Goal: Share content: Share content

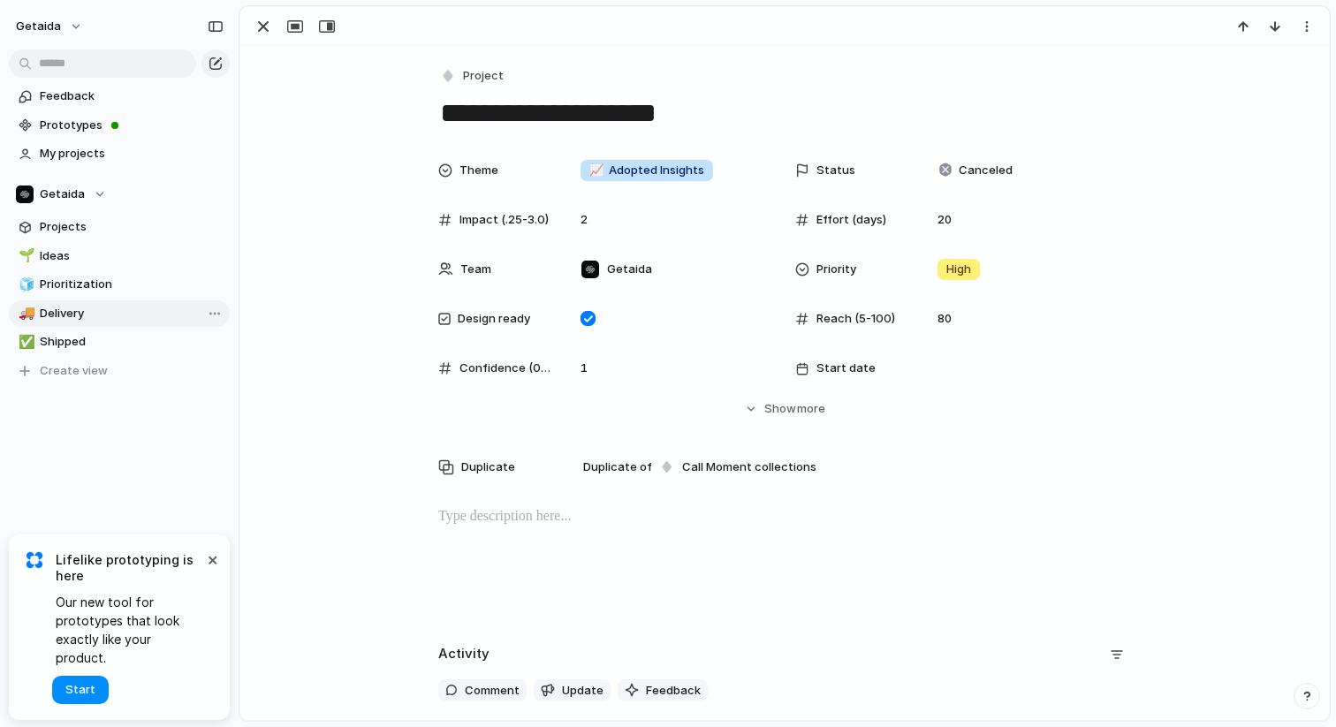
click at [86, 316] on span "Delivery" at bounding box center [132, 314] width 184 height 18
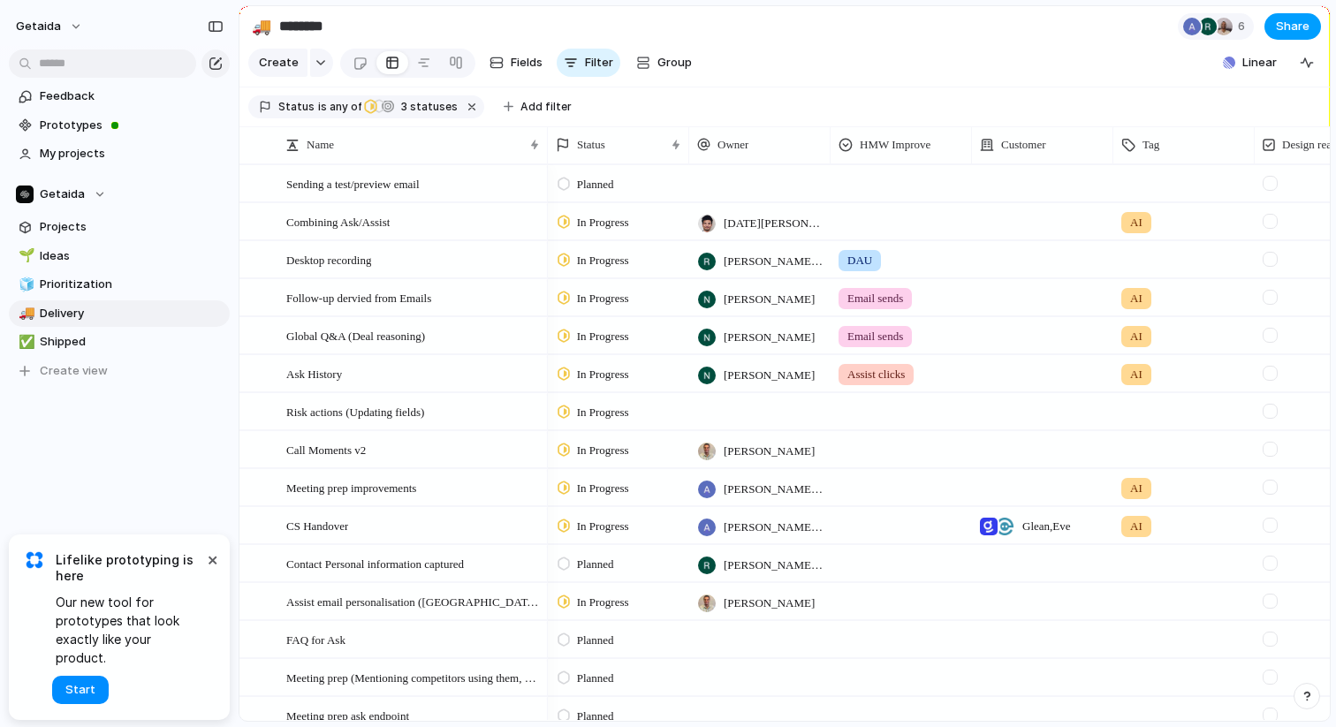
click at [1295, 21] on span "Share" at bounding box center [1293, 27] width 34 height 18
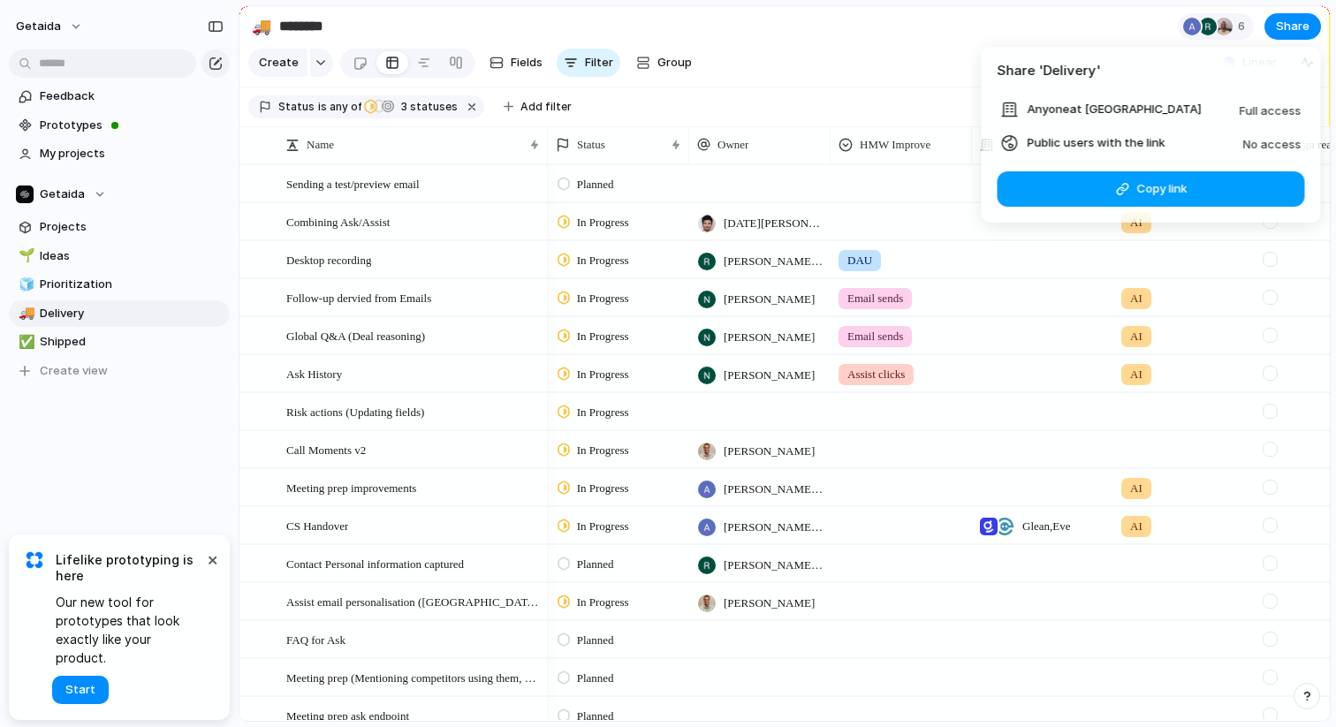
click at [1142, 190] on span "Copy link" at bounding box center [1161, 189] width 50 height 18
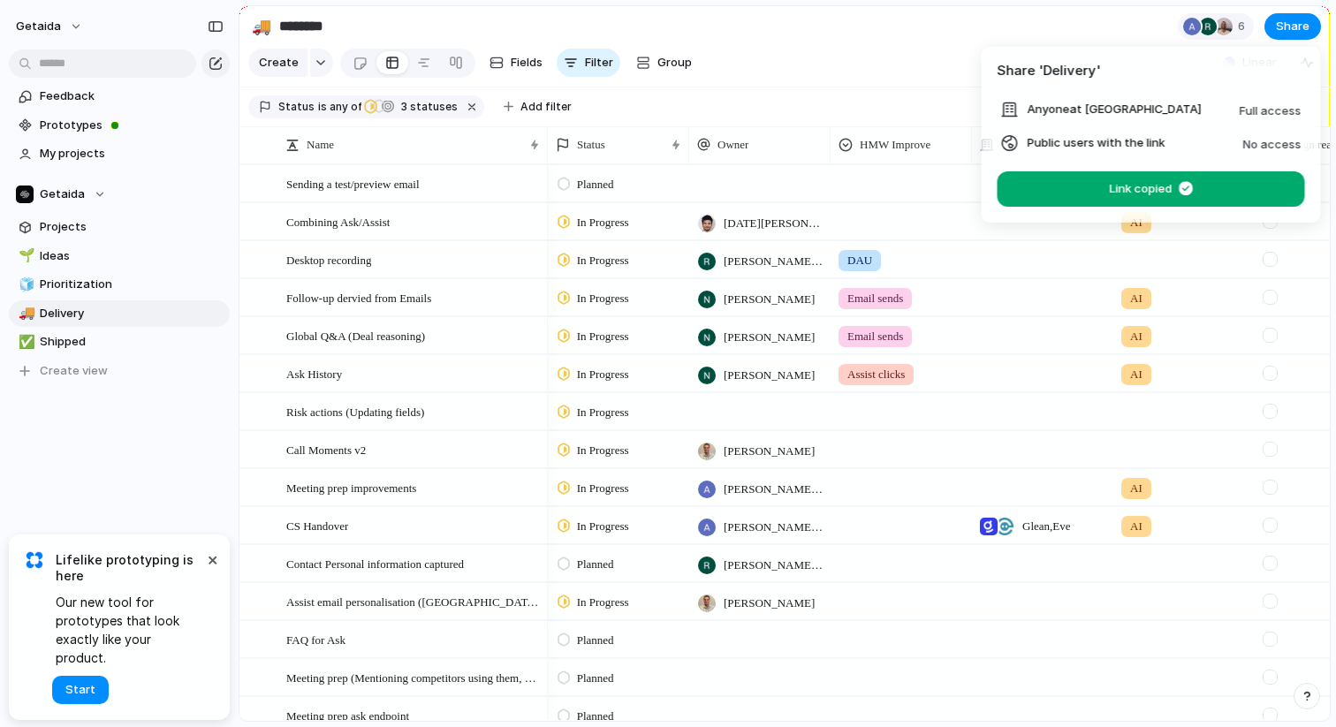
click at [1224, 24] on div "Share ' Delivery ' Anyone at Getaida Full access Public users with the link No …" at bounding box center [668, 363] width 1336 height 727
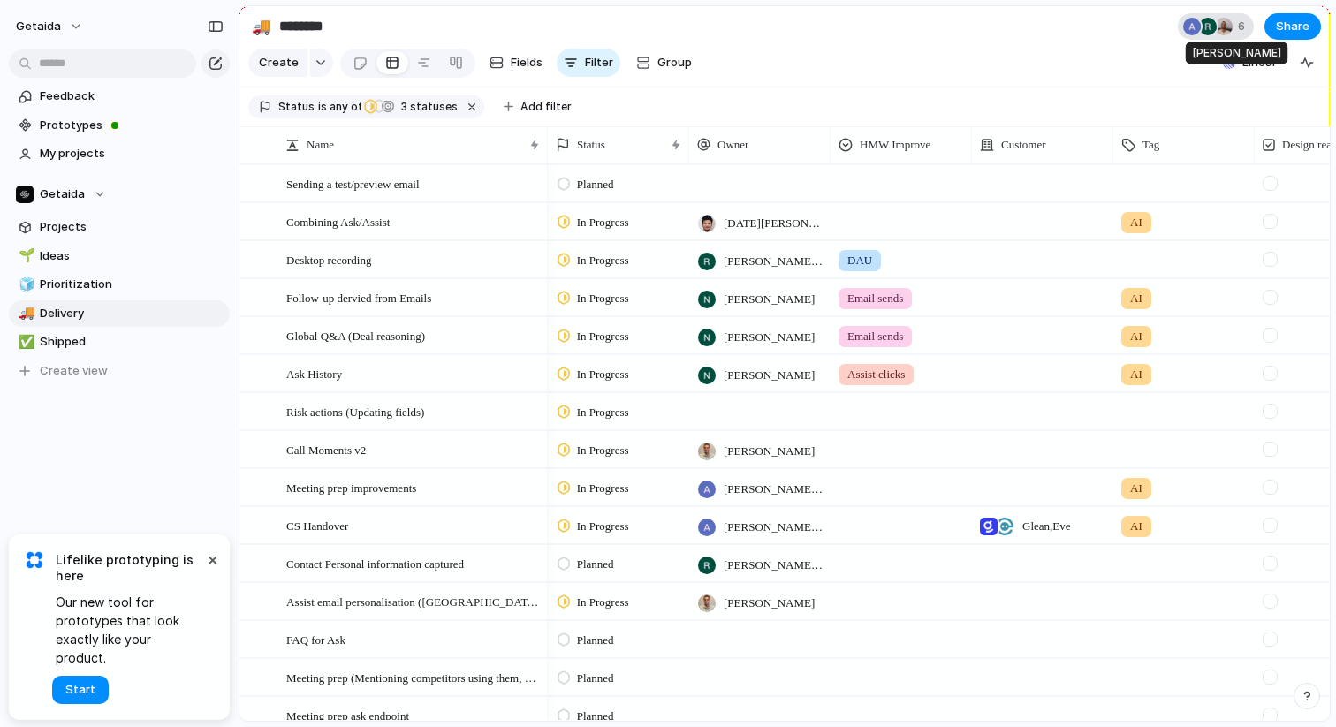
click at [1218, 28] on div at bounding box center [1224, 27] width 18 height 18
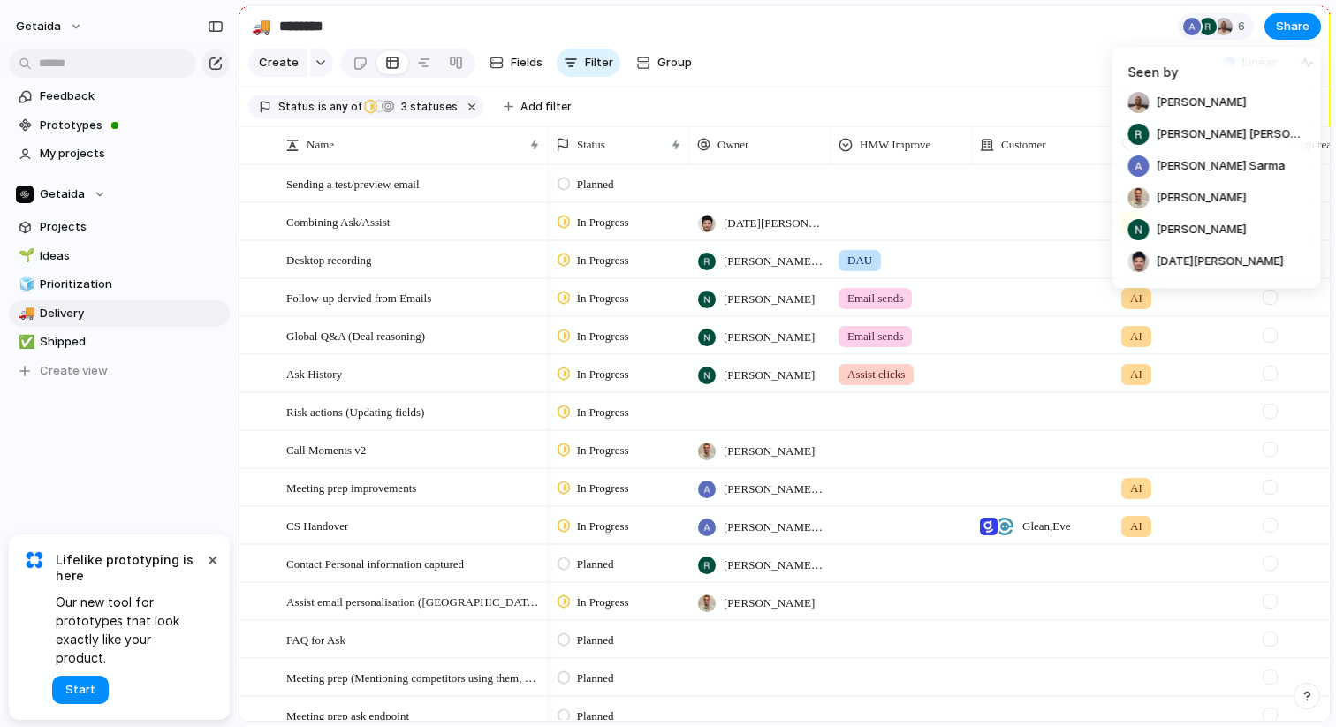
click at [1219, 31] on div "Seen by [PERSON_NAME] [PERSON_NAME] [PERSON_NAME] [PERSON_NAME] [PERSON_NAME] […" at bounding box center [668, 363] width 1336 height 727
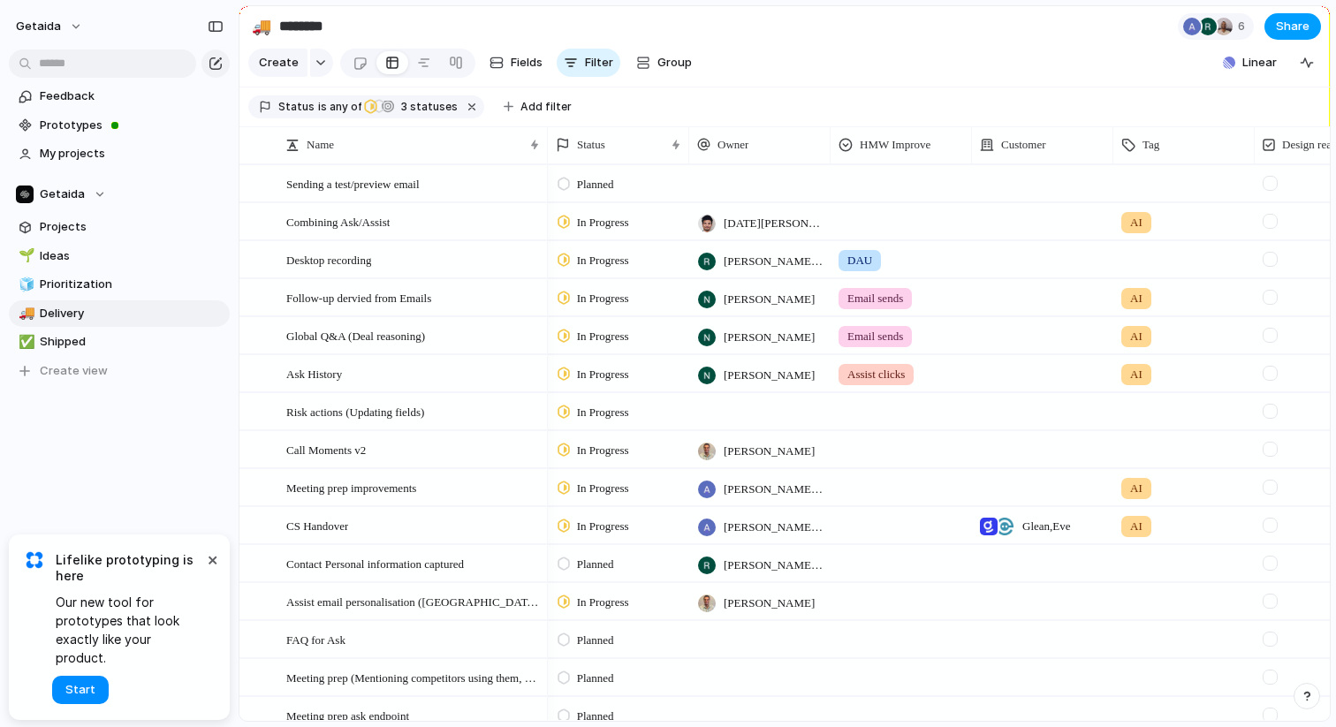
click at [1294, 31] on span "Share" at bounding box center [1293, 27] width 34 height 18
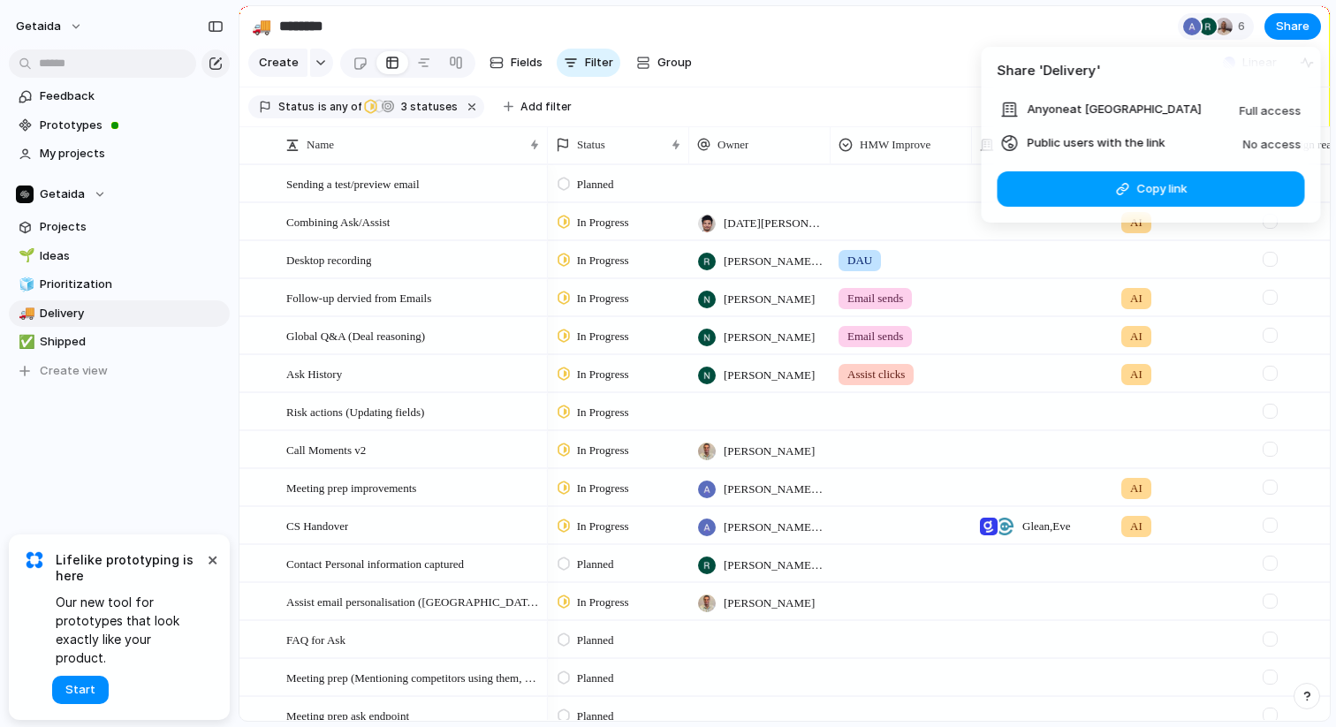
click at [1133, 195] on button "Copy link" at bounding box center [1151, 188] width 307 height 35
click at [164, 480] on div "Share ' Delivery ' Anyone at Getaida Full access Public users with the link No …" at bounding box center [668, 363] width 1336 height 727
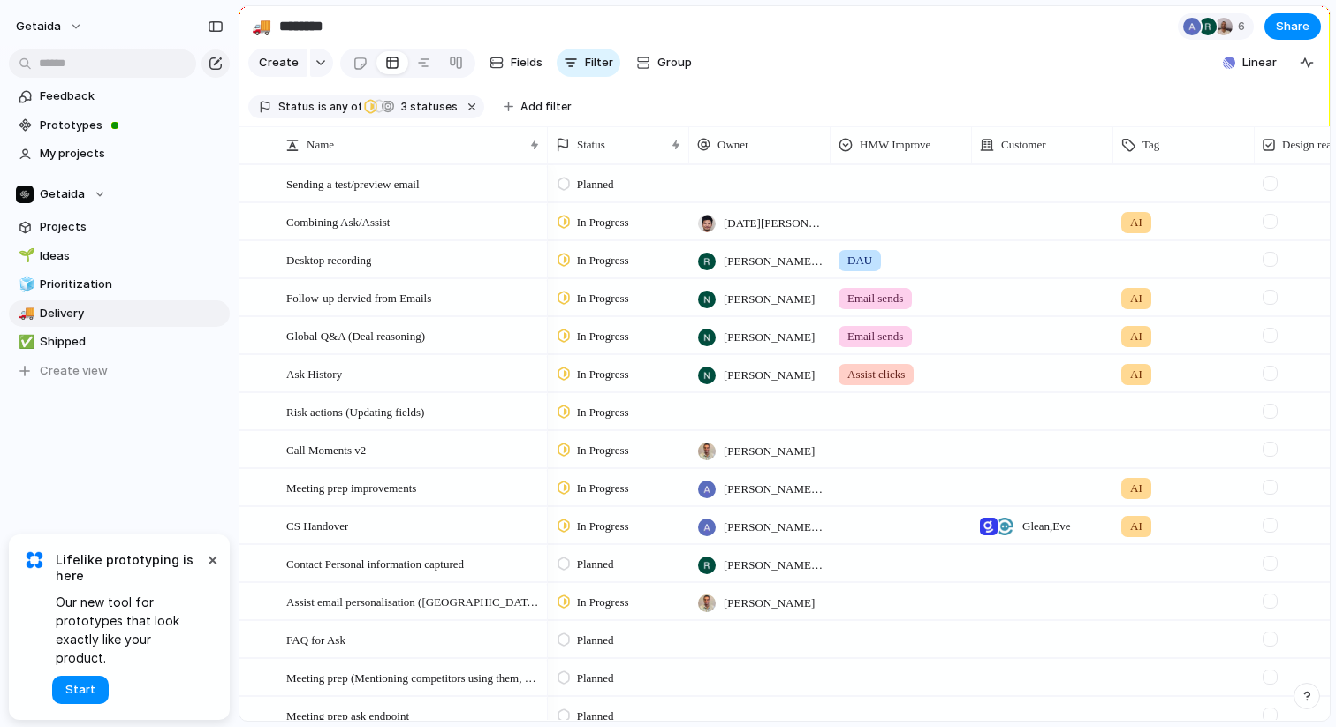
click at [581, 179] on span "Planned" at bounding box center [595, 185] width 37 height 18
click at [600, 325] on span "In Progress" at bounding box center [608, 319] width 62 height 18
click at [407, 342] on span "Global Q&A (Deal reasoning)" at bounding box center [355, 335] width 139 height 20
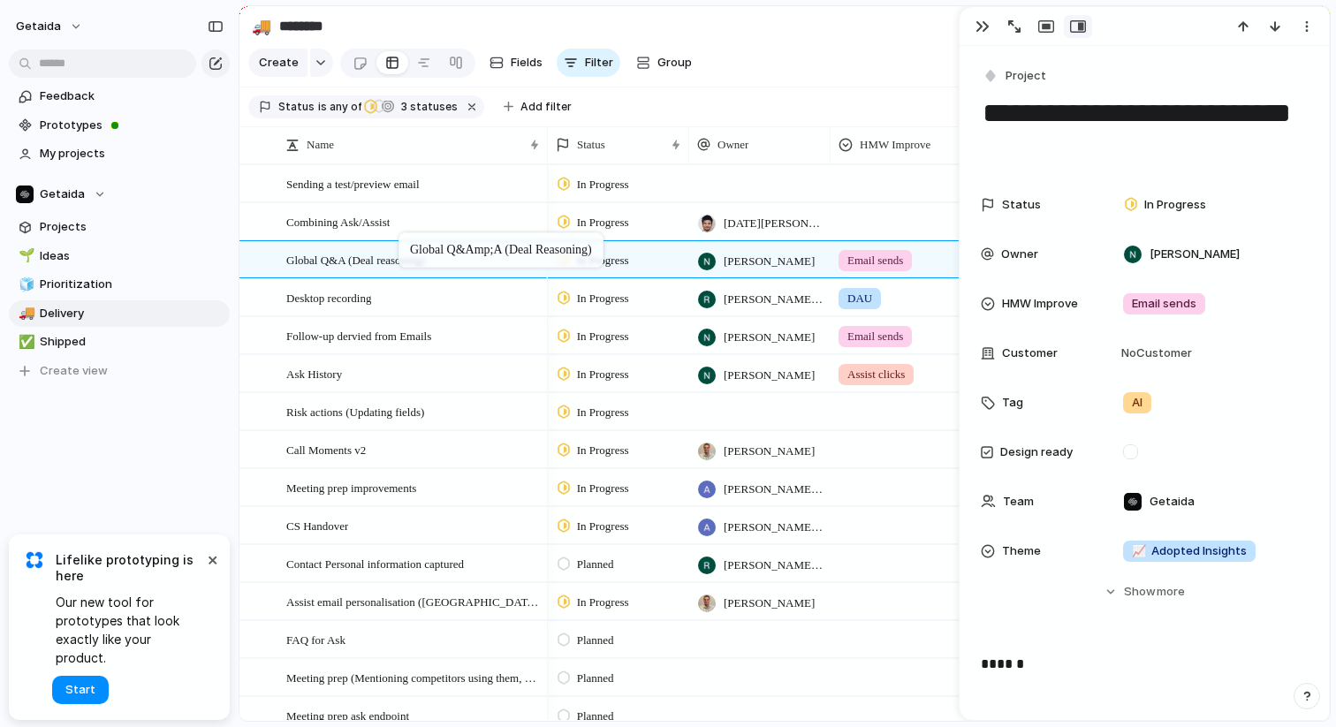
drag, startPoint x: 407, startPoint y: 342, endPoint x: 407, endPoint y: 236, distance: 106.0
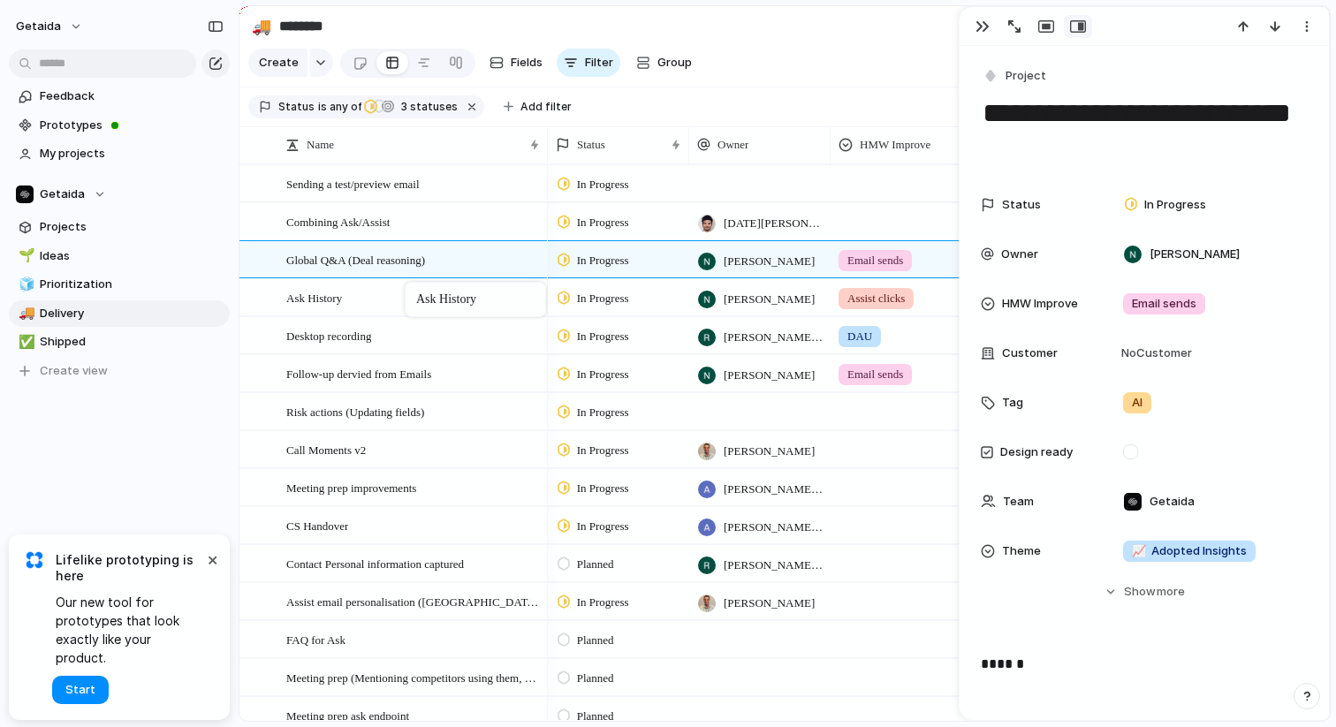
drag, startPoint x: 411, startPoint y: 387, endPoint x: 414, endPoint y: 285, distance: 101.6
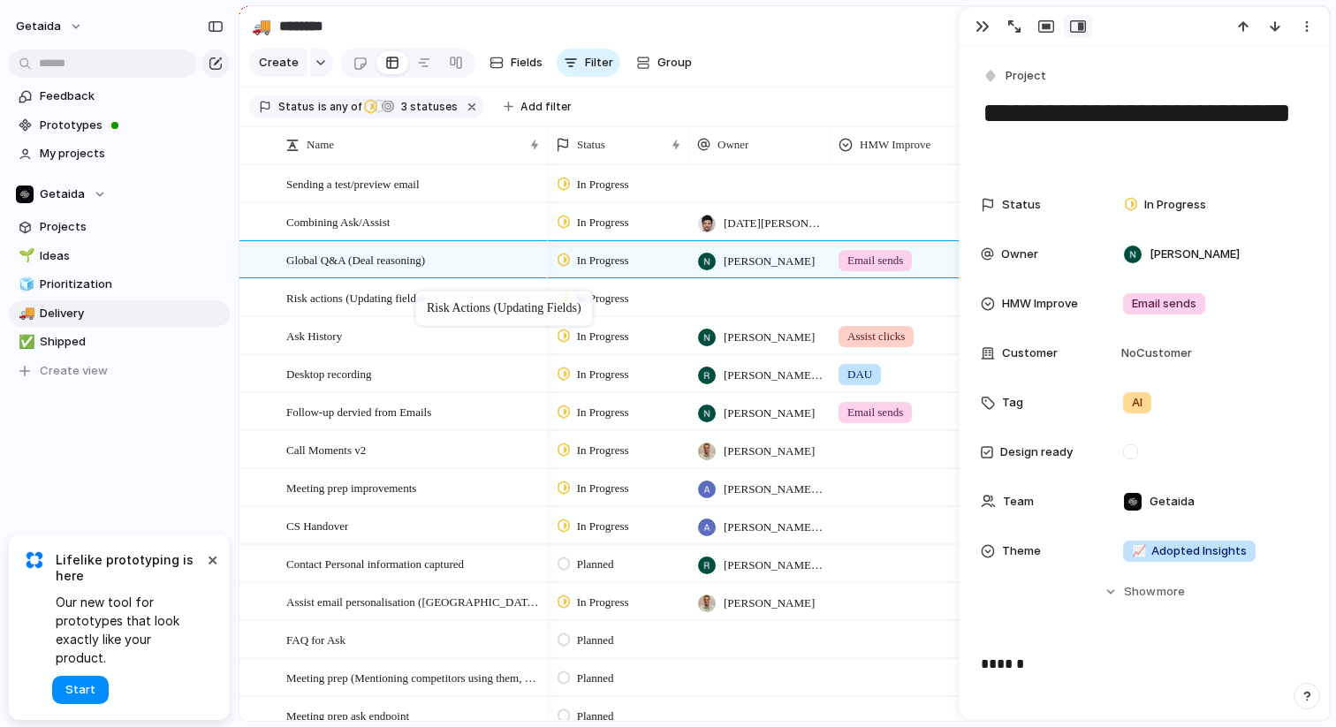
drag, startPoint x: 426, startPoint y: 418, endPoint x: 423, endPoint y: 292, distance: 125.5
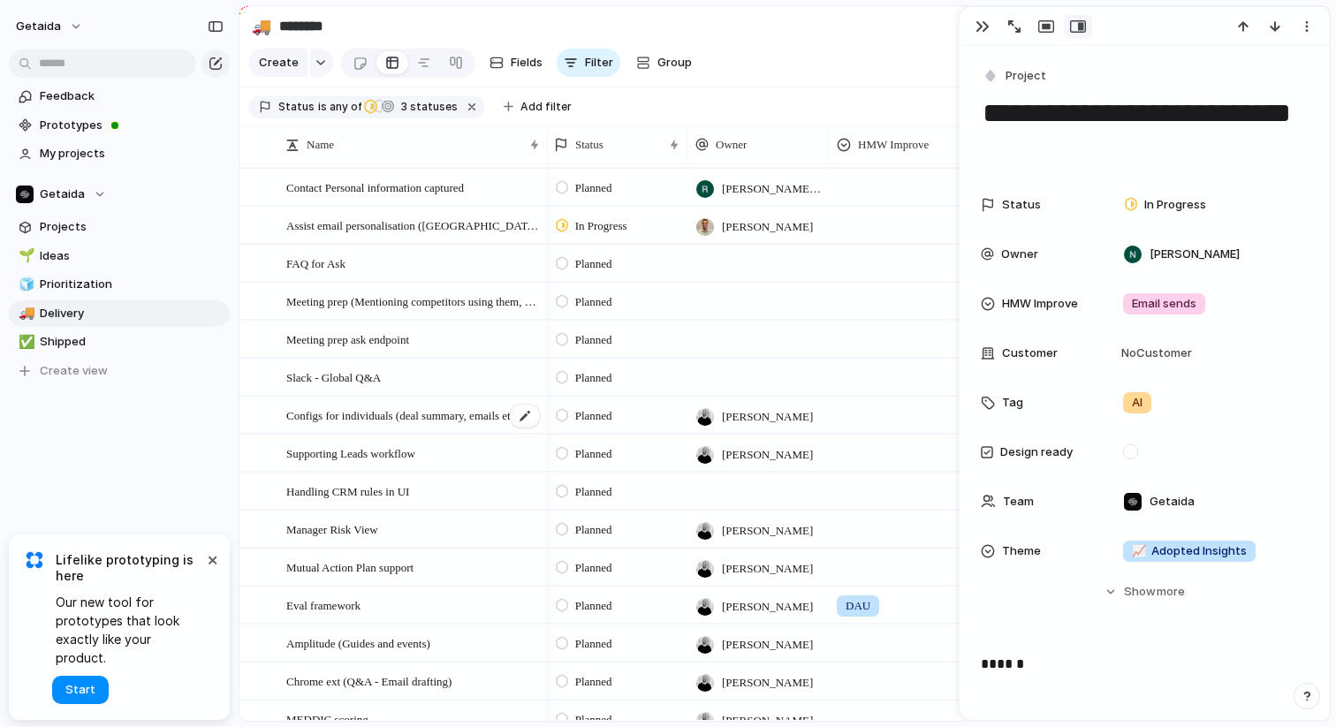
scroll to position [390, 0]
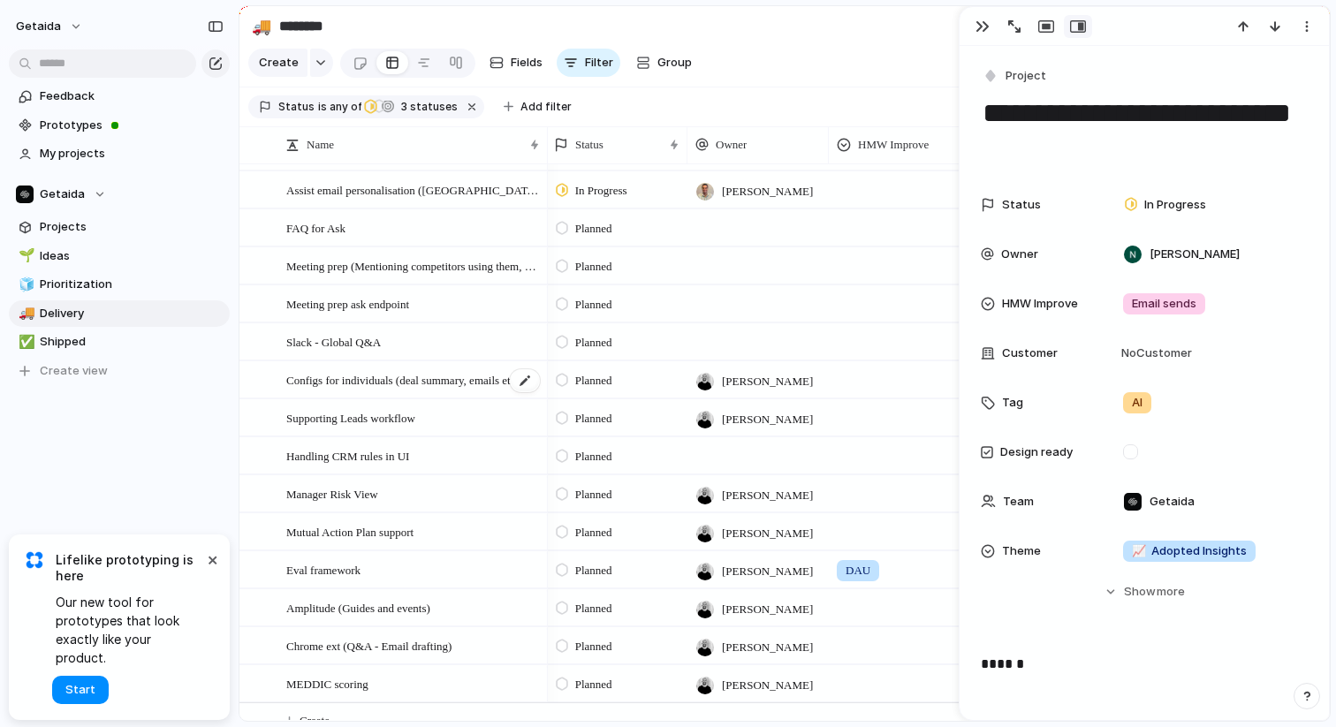
click at [355, 383] on span "Configs for individuals (deal summary, emails etc)" at bounding box center [402, 379] width 233 height 20
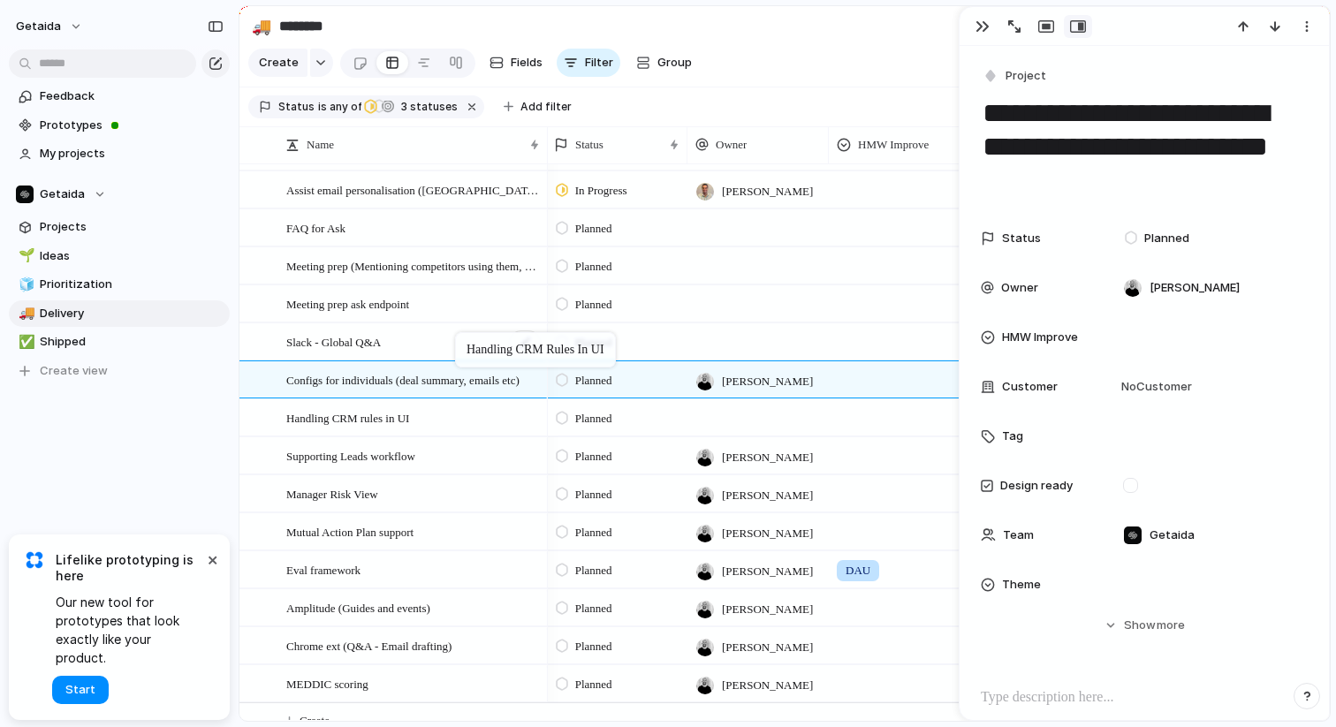
drag, startPoint x: 468, startPoint y: 460, endPoint x: 464, endPoint y: 340, distance: 120.2
drag, startPoint x: 417, startPoint y: 420, endPoint x: 409, endPoint y: 346, distance: 73.8
click at [384, 371] on span "Configs for individuals (deal summary, emails etc)" at bounding box center [402, 379] width 233 height 20
click at [322, 459] on span "Supporting Leads workflow" at bounding box center [350, 455] width 129 height 20
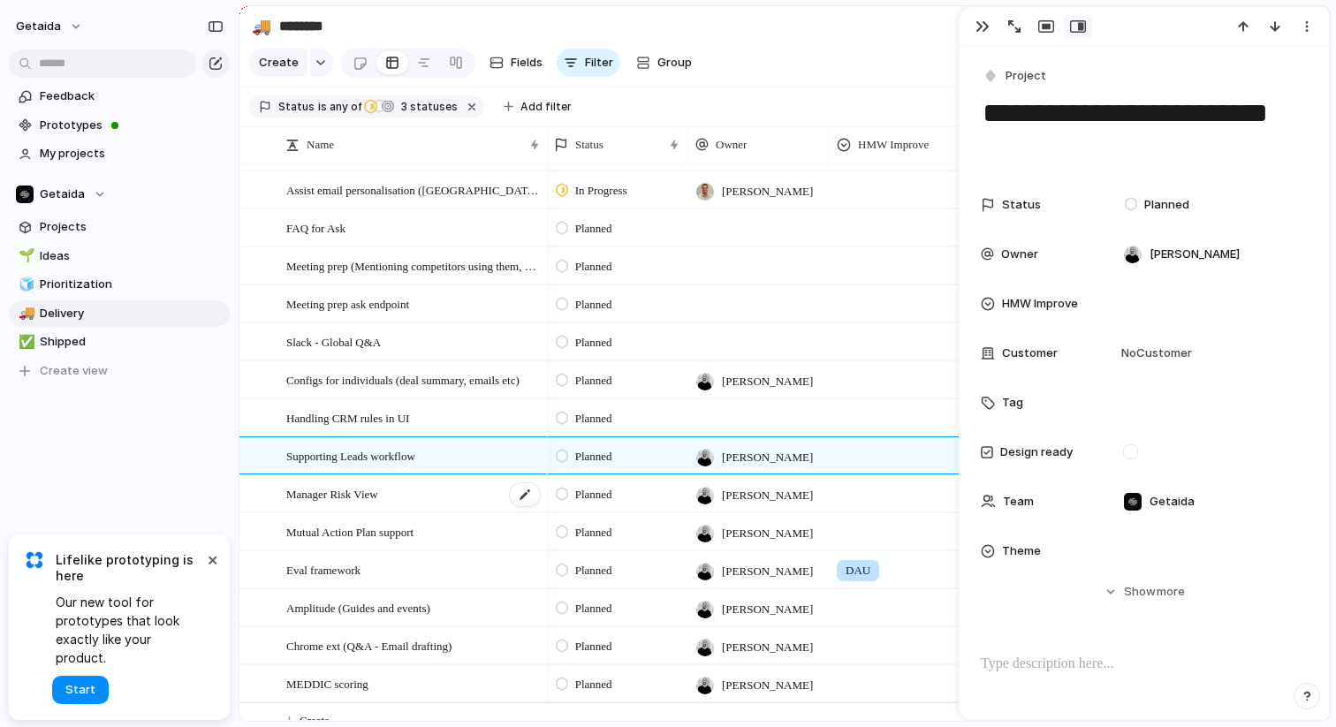
click at [410, 491] on div "Manager Risk View" at bounding box center [413, 494] width 255 height 36
type textarea "**********"
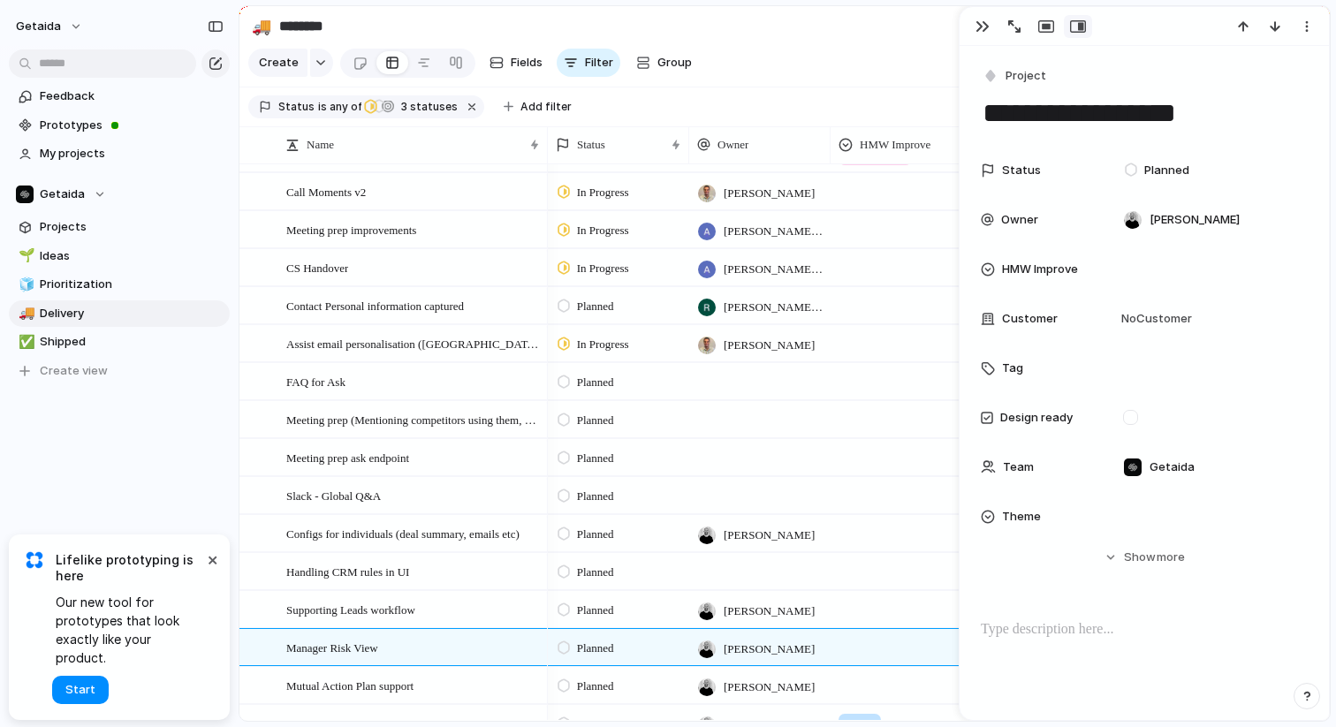
scroll to position [173, 0]
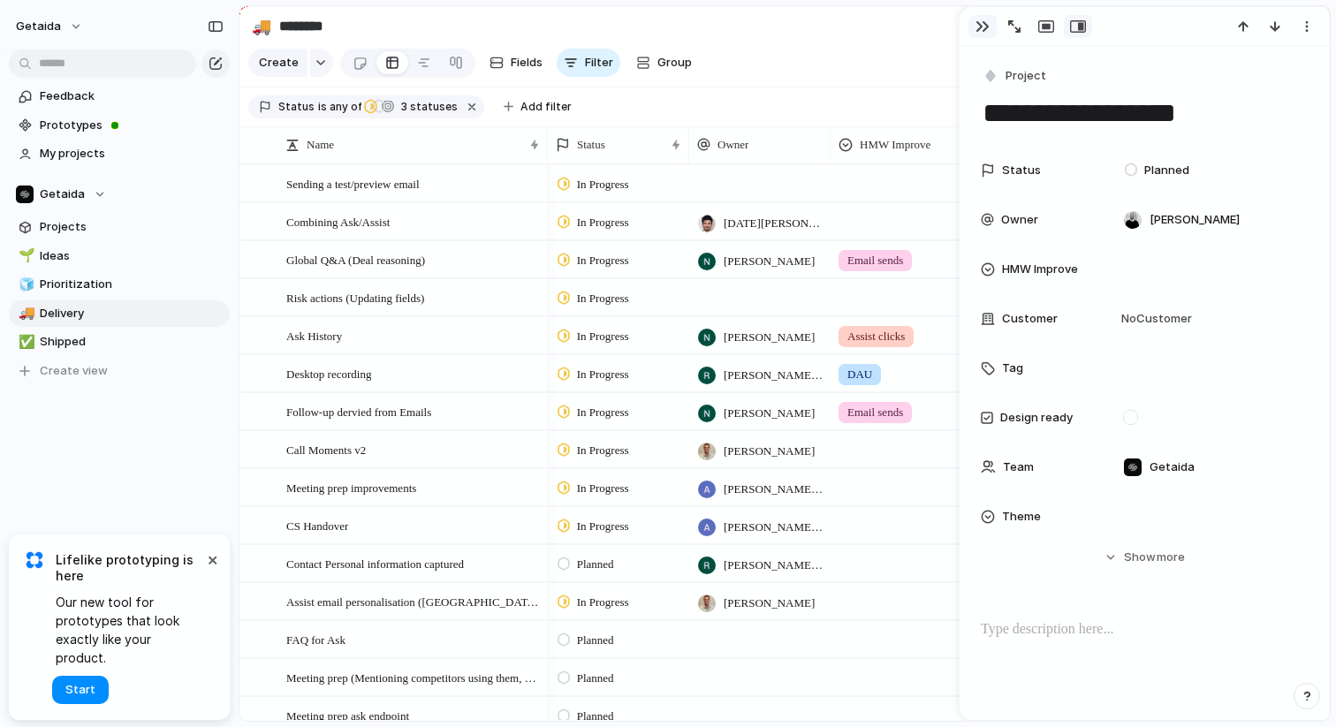
click at [982, 27] on div "button" at bounding box center [982, 26] width 14 height 14
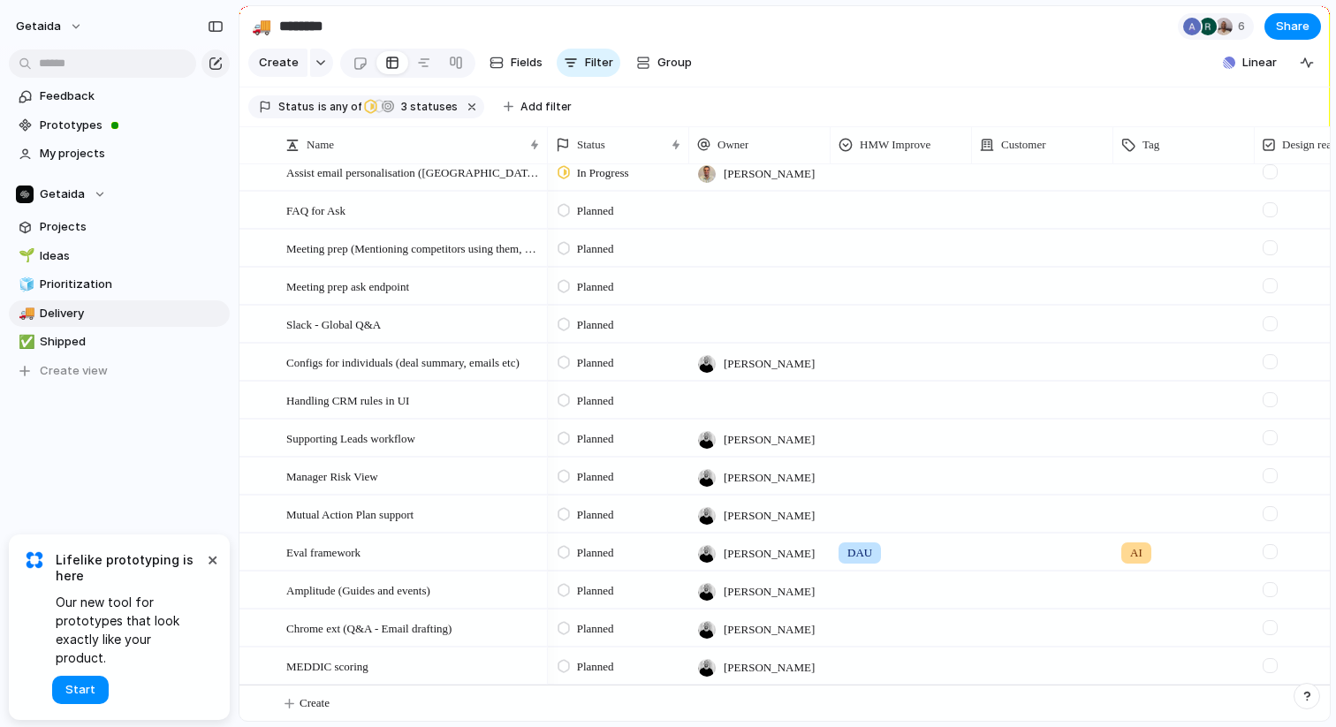
scroll to position [432, 0]
